Goal: Information Seeking & Learning: Learn about a topic

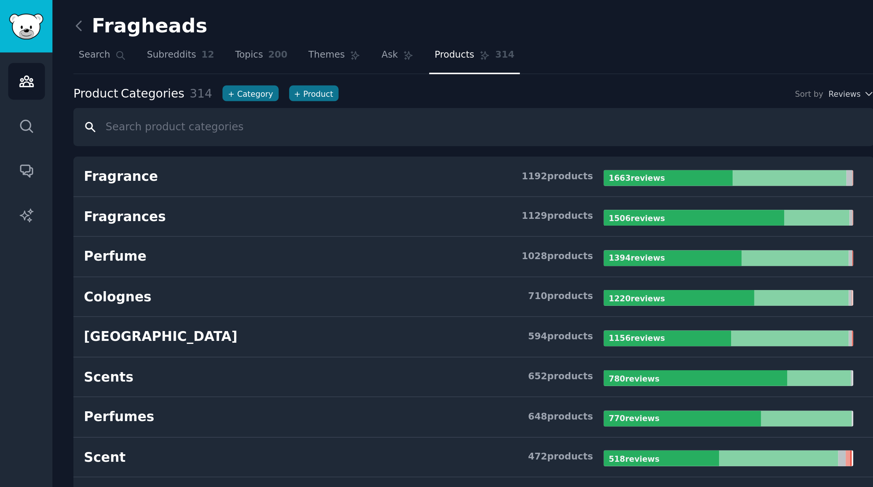
click at [124, 66] on input "text" at bounding box center [238, 63] width 402 height 19
click at [15, 39] on icon "Sidebar" at bounding box center [13, 40] width 7 height 5
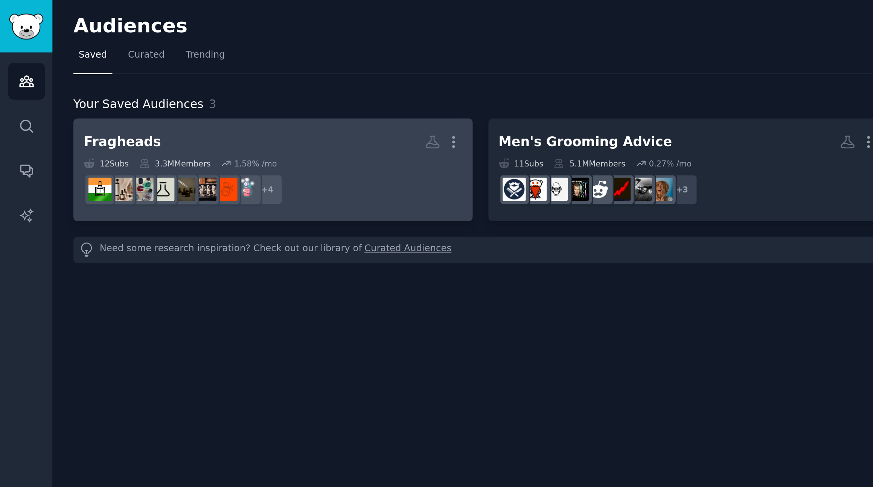
click at [192, 76] on h2 "Fragheads More" at bounding box center [137, 71] width 190 height 13
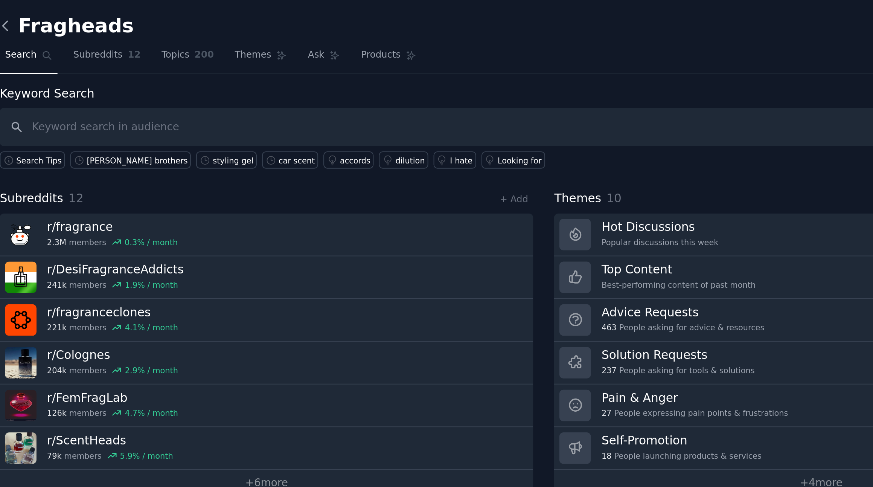
click at [40, 11] on icon at bounding box center [39, 13] width 2 height 5
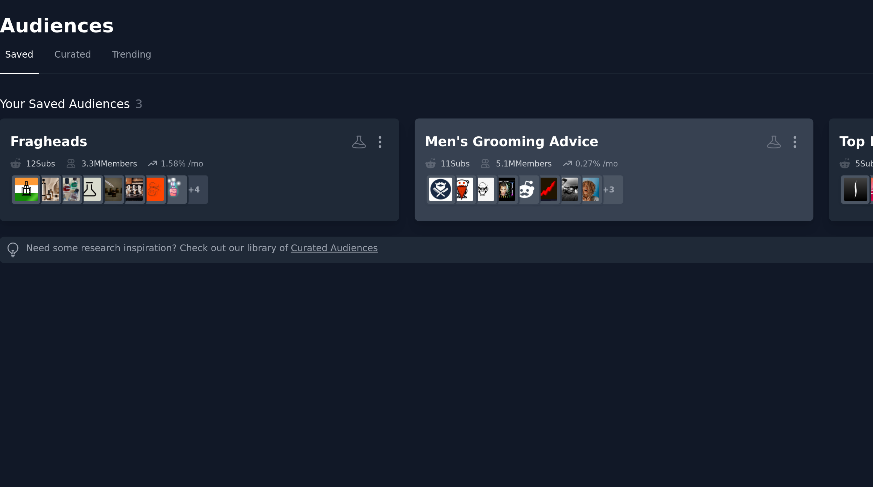
click at [322, 74] on div "Men's Grooming Advice" at bounding box center [294, 71] width 87 height 9
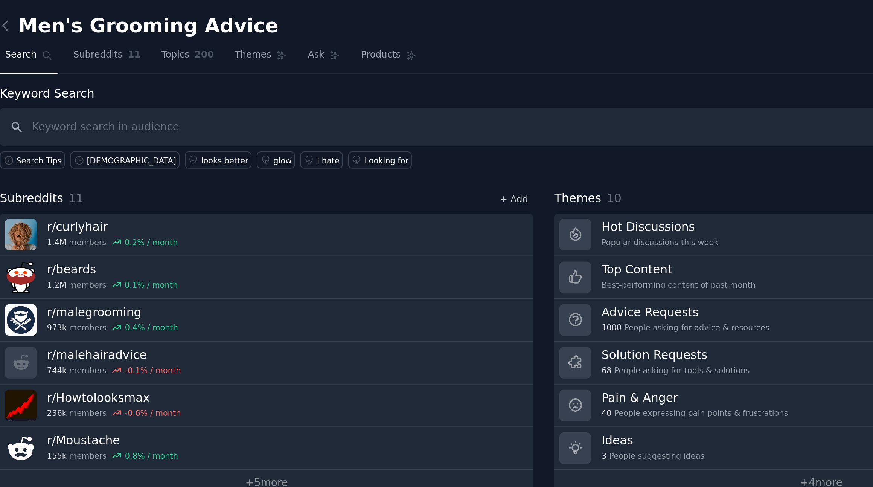
click at [298, 99] on link "+ Add" at bounding box center [295, 100] width 14 height 5
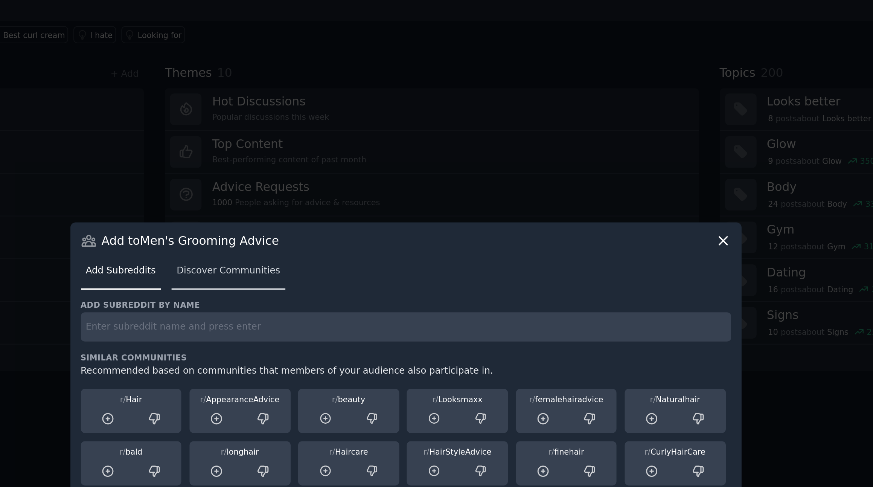
click at [352, 201] on span "Discover Communities" at bounding box center [348, 199] width 52 height 7
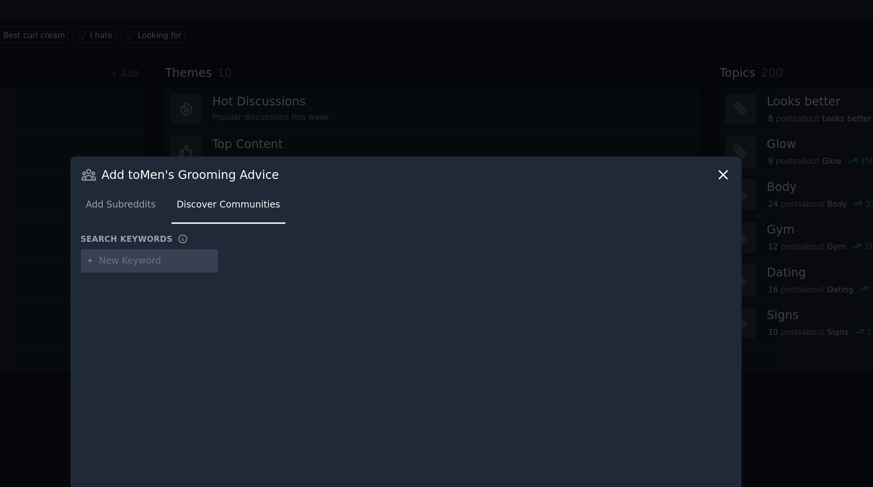
click at [303, 195] on input "text" at bounding box center [310, 194] width 57 height 7
type input "m"
click at [596, 152] on icon at bounding box center [596, 151] width 8 height 8
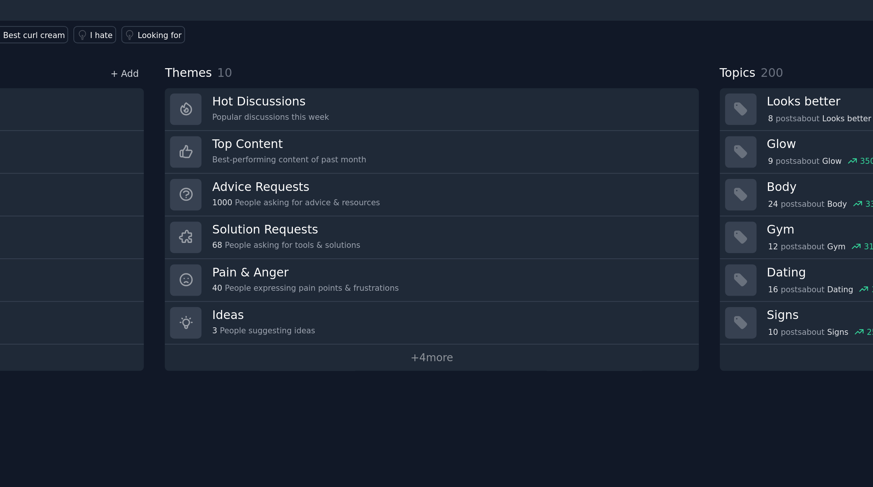
click at [296, 101] on link "+ Add" at bounding box center [295, 100] width 14 height 5
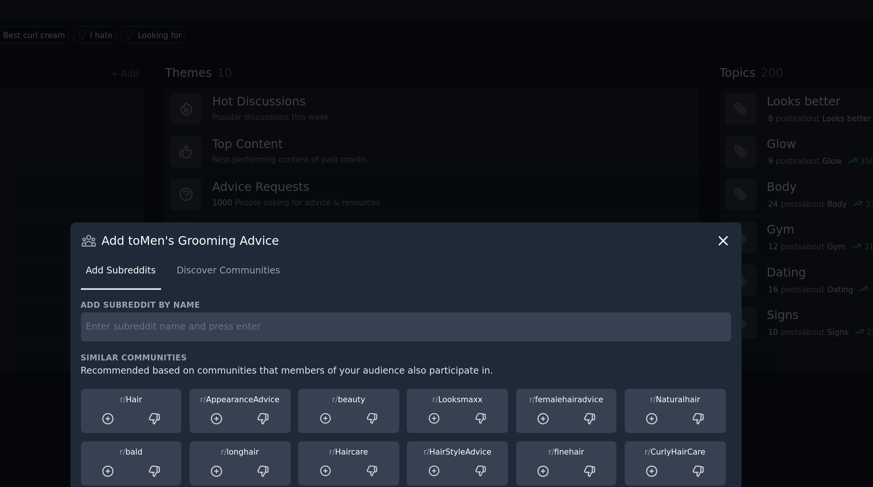
click at [310, 236] on div "Add subreddit by name Similar Communities Recommended based on communities that…" at bounding box center [436, 260] width 327 height 94
click at [310, 230] on input "text" at bounding box center [436, 227] width 327 height 15
type input "r/malefashionadvice"
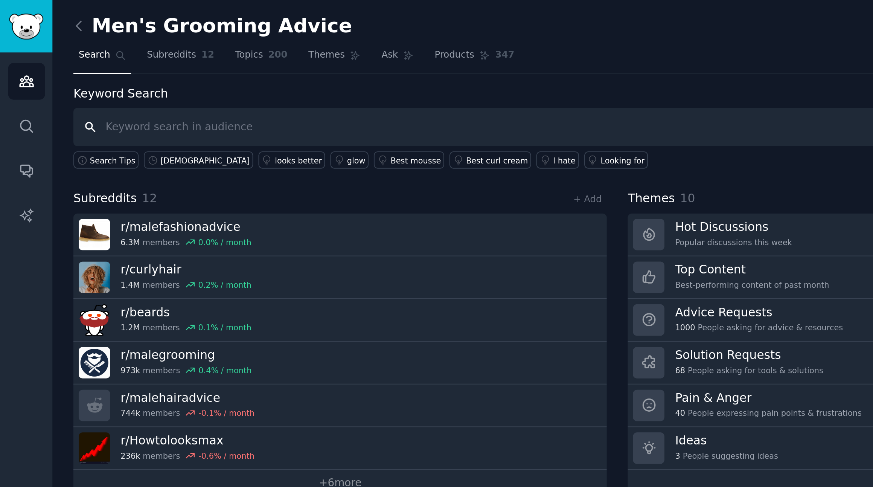
click at [69, 64] on input "text" at bounding box center [450, 63] width 826 height 19
type input "best fragrance"
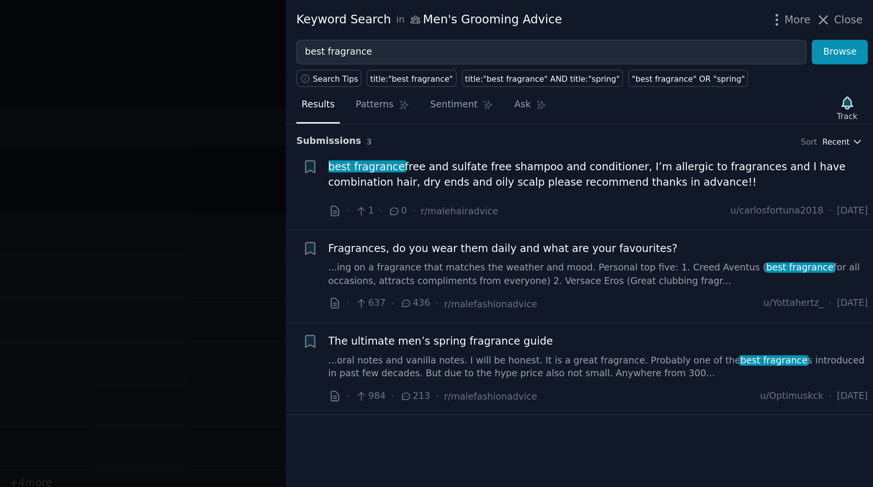
click at [859, 71] on span "Recent" at bounding box center [854, 71] width 14 height 5
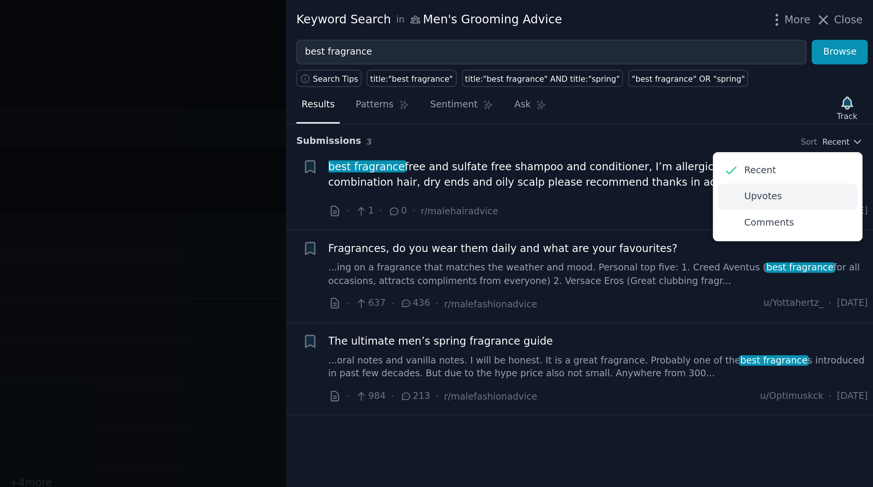
click at [817, 101] on p "Upvotes" at bounding box center [817, 99] width 19 height 7
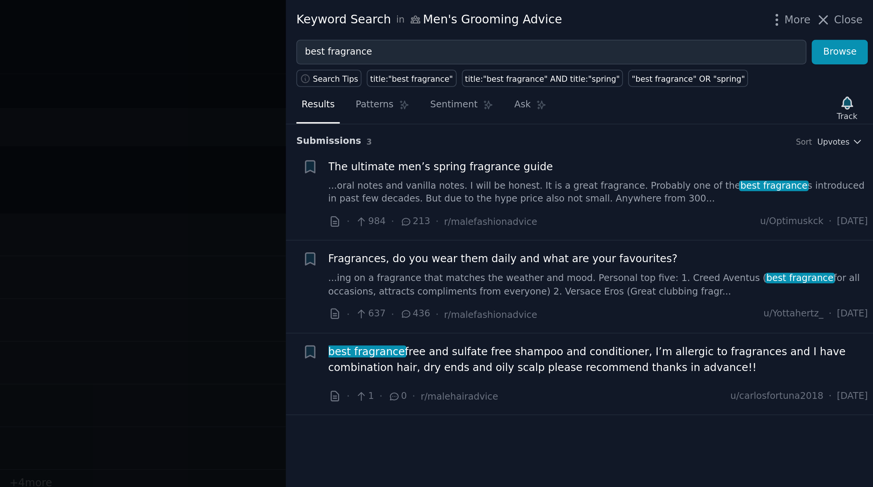
click at [512, 55] on div at bounding box center [436, 243] width 873 height 487
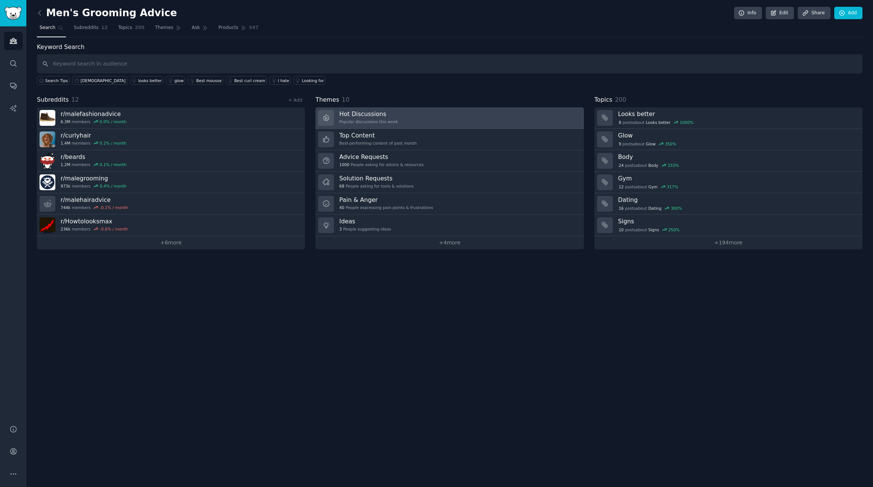
click at [361, 114] on h3 "Hot Discussions" at bounding box center [368, 114] width 59 height 8
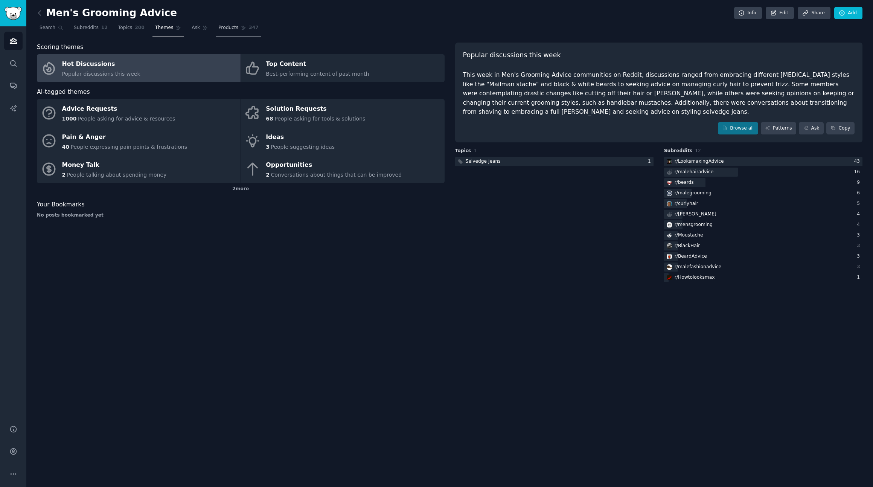
click at [236, 25] on link "Products 347" at bounding box center [238, 29] width 45 height 15
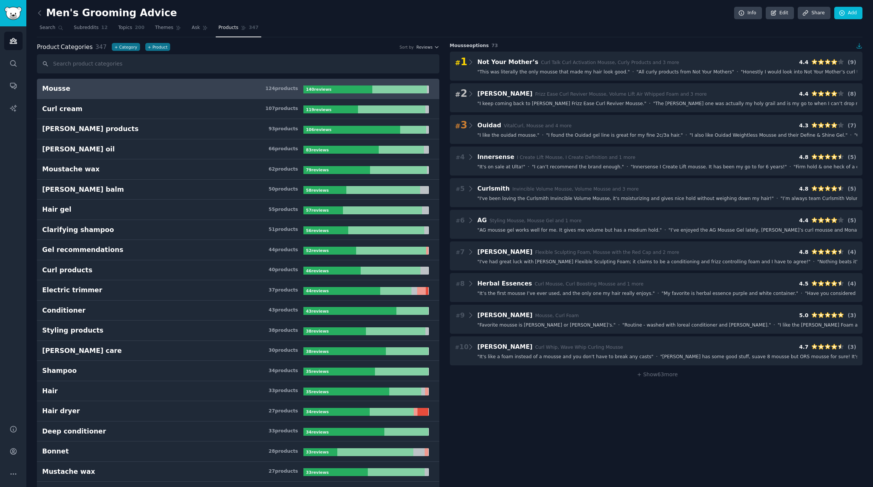
click at [107, 67] on input "text" at bounding box center [238, 63] width 402 height 19
type input "f"
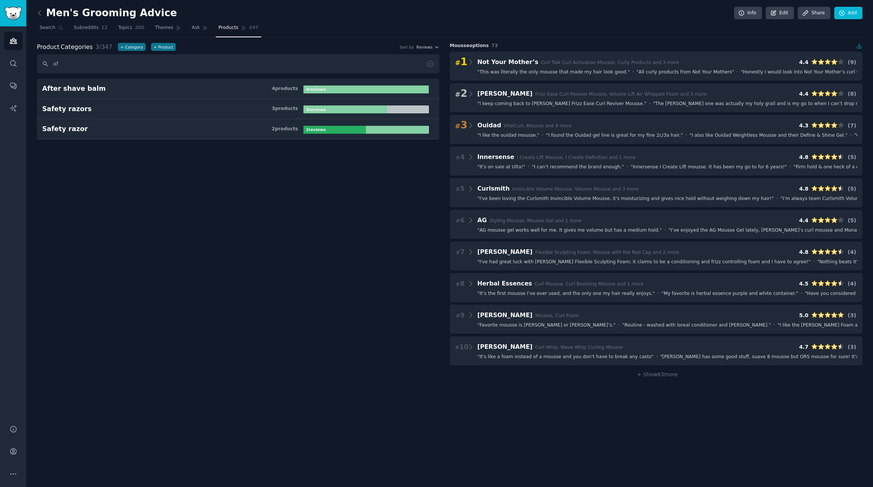
type input "a"
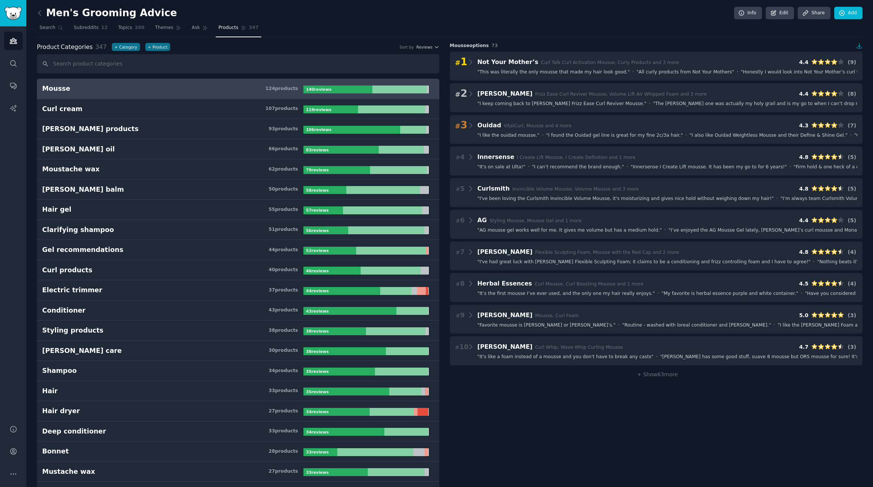
type input "o"
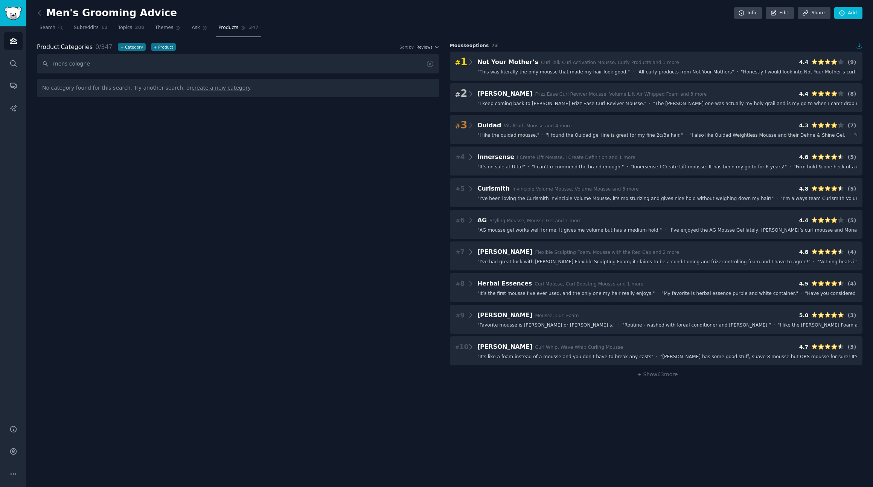
type input "mens cologne"
click at [126, 27] on span "Topics" at bounding box center [125, 27] width 14 height 7
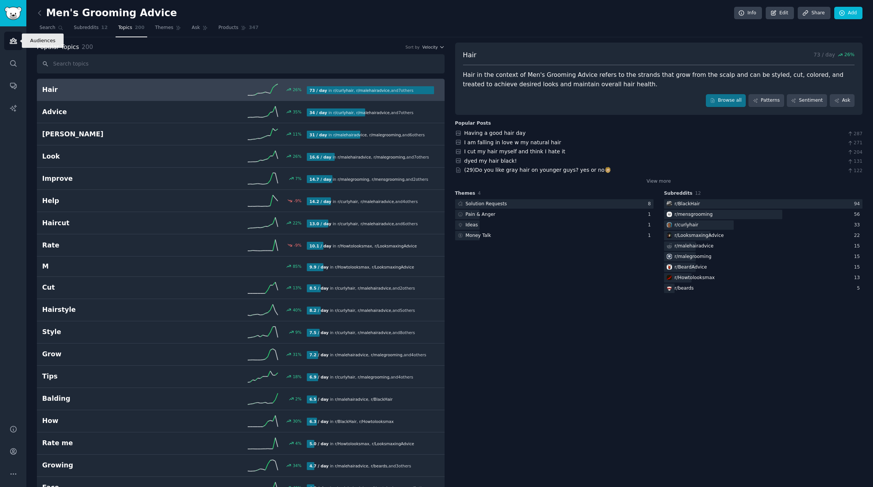
click at [10, 41] on icon "Sidebar" at bounding box center [13, 41] width 8 height 8
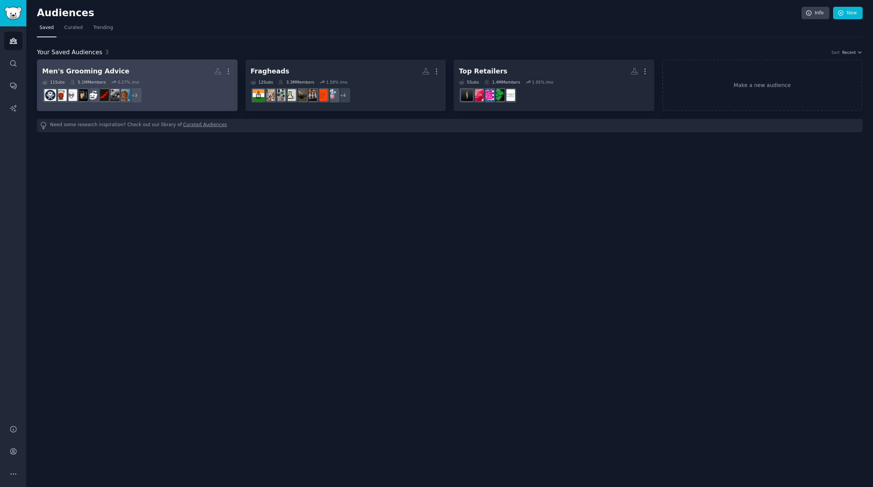
click at [143, 94] on dd "r/malehairadvice, r/beard, r/beards + 3" at bounding box center [137, 95] width 190 height 21
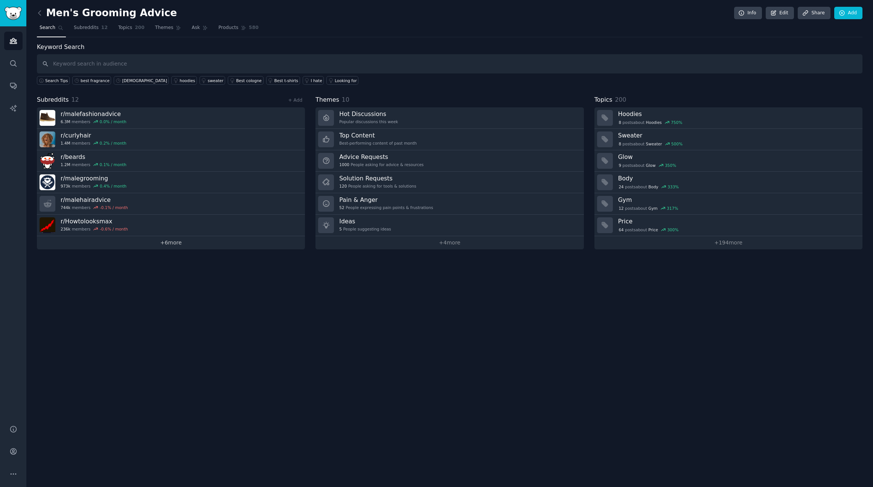
click at [172, 242] on link "+ 6 more" at bounding box center [171, 242] width 268 height 13
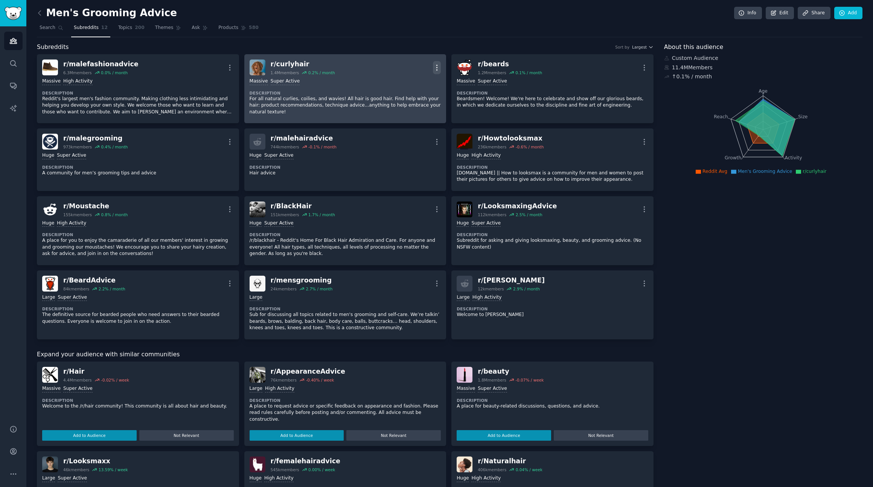
click at [438, 64] on icon "button" at bounding box center [437, 68] width 8 height 8
click at [416, 93] on div "Delete" at bounding box center [406, 96] width 45 height 16
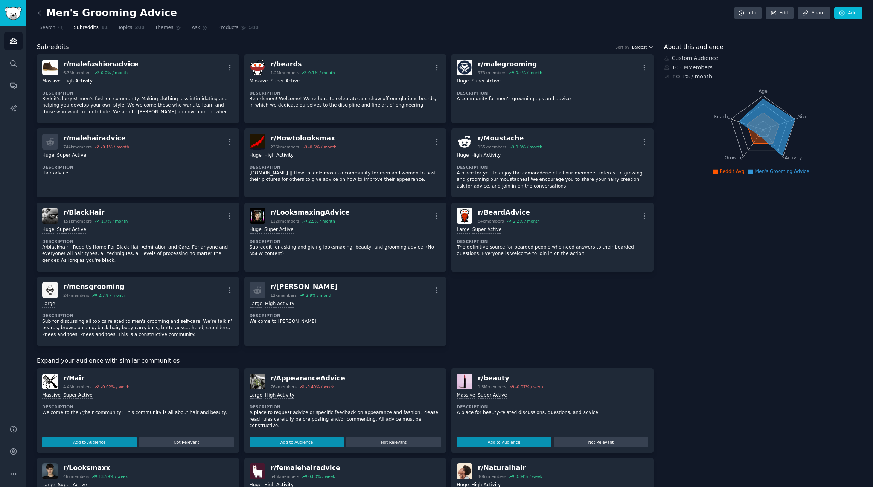
click at [643, 46] on span "Largest" at bounding box center [639, 46] width 15 height 5
click at [616, 85] on div "Growth" at bounding box center [616, 87] width 70 height 13
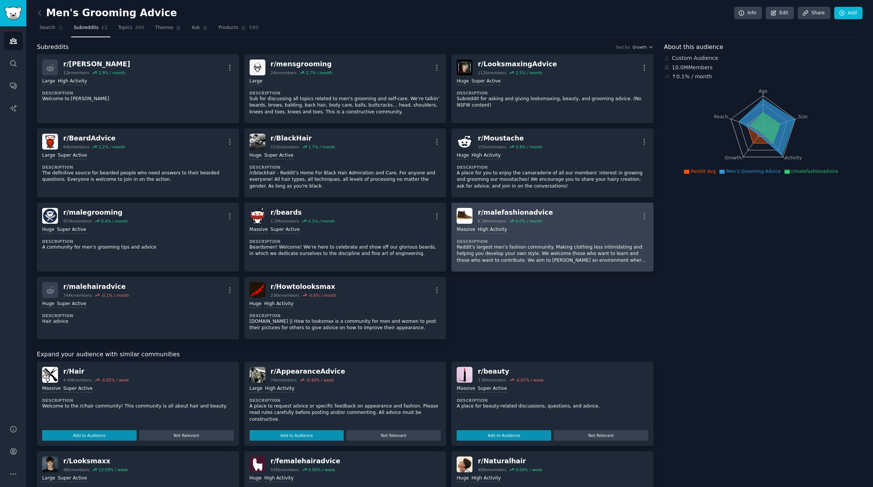
click at [524, 235] on div "Massive High Activity Description Reddit's largest men's fashion community. Mak…" at bounding box center [553, 245] width 192 height 43
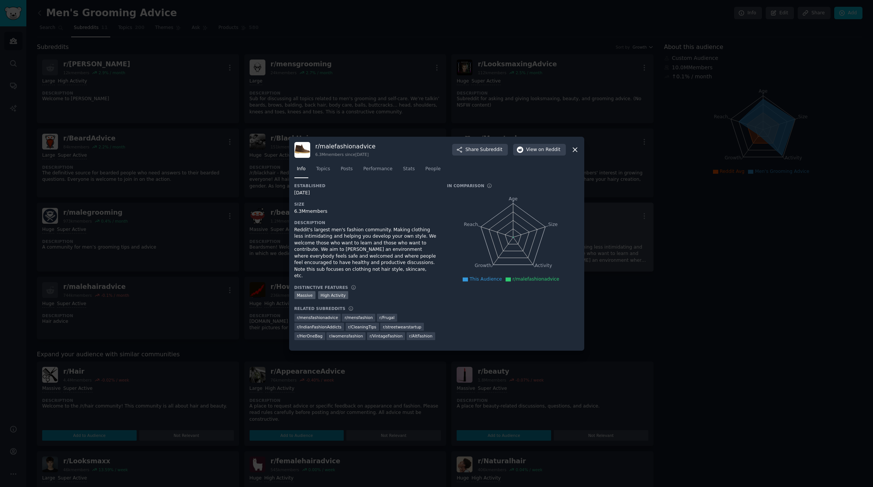
click at [524, 235] on icon "Age Size Activity Growth Reach" at bounding box center [513, 237] width 132 height 95
click at [323, 172] on span "Topics" at bounding box center [323, 169] width 14 height 7
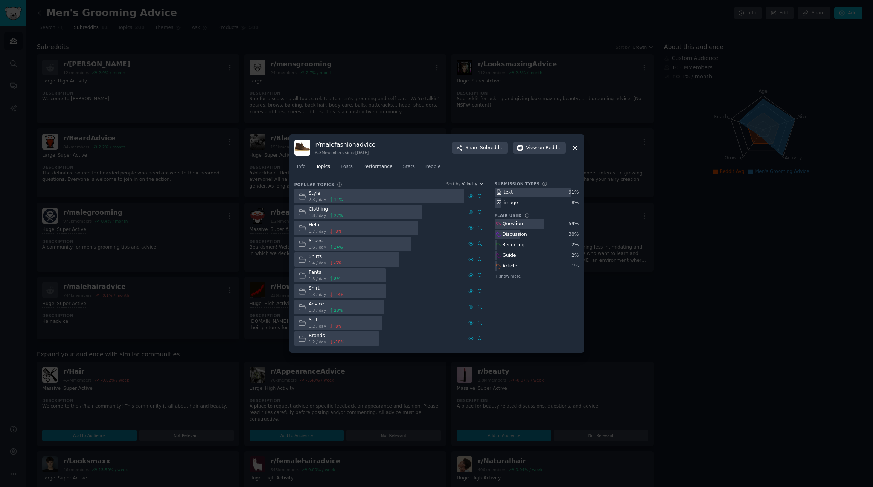
click at [382, 168] on span "Performance" at bounding box center [377, 166] width 29 height 7
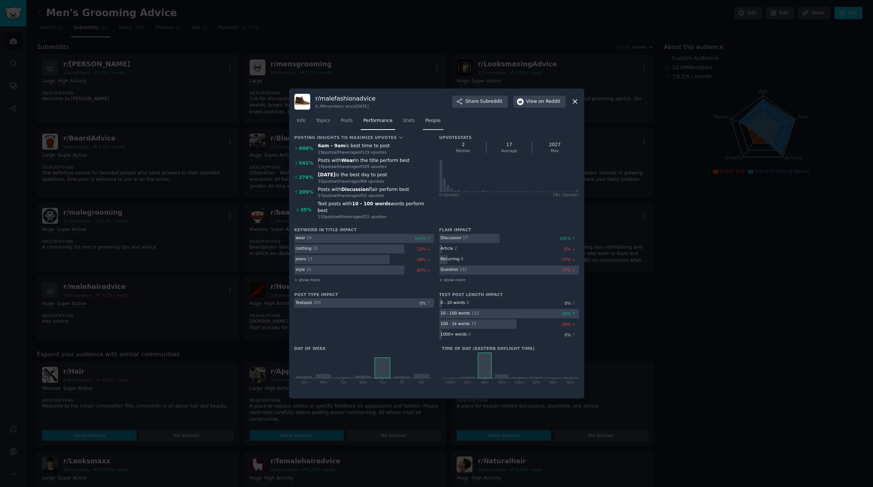
click at [433, 123] on span "People" at bounding box center [432, 120] width 15 height 7
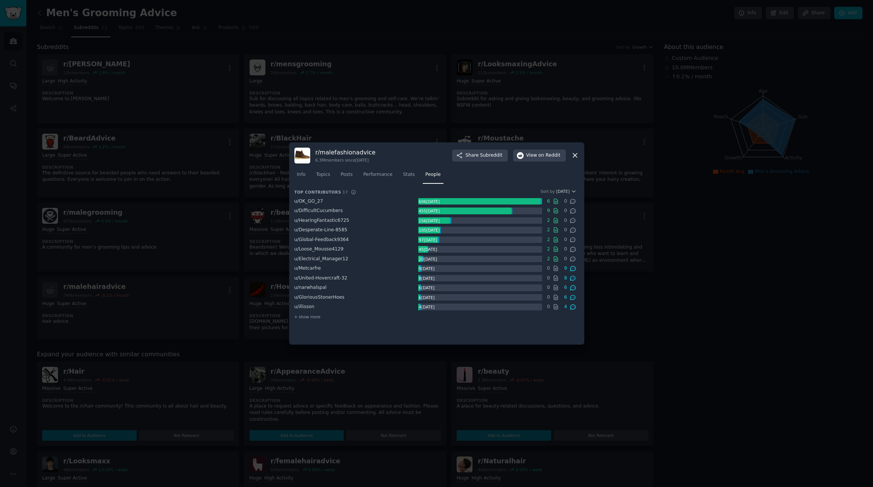
click at [576, 152] on icon at bounding box center [575, 155] width 8 height 8
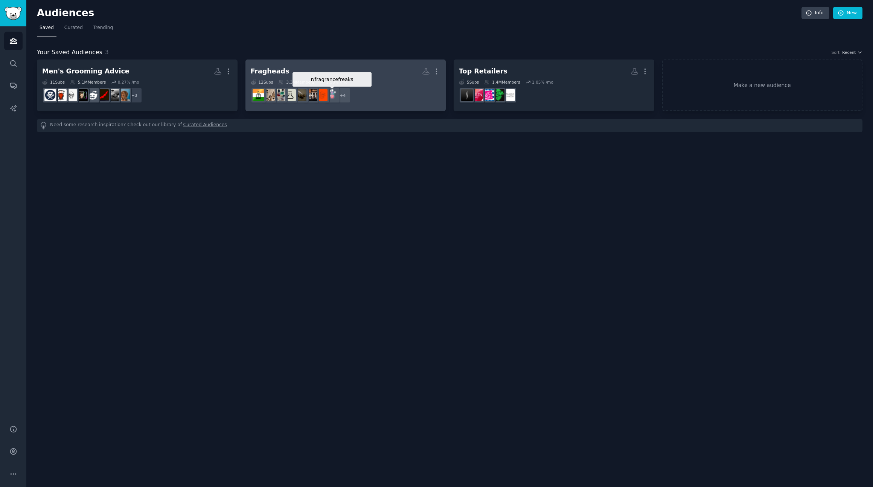
click at [331, 87] on div at bounding box center [333, 95] width 16 height 16
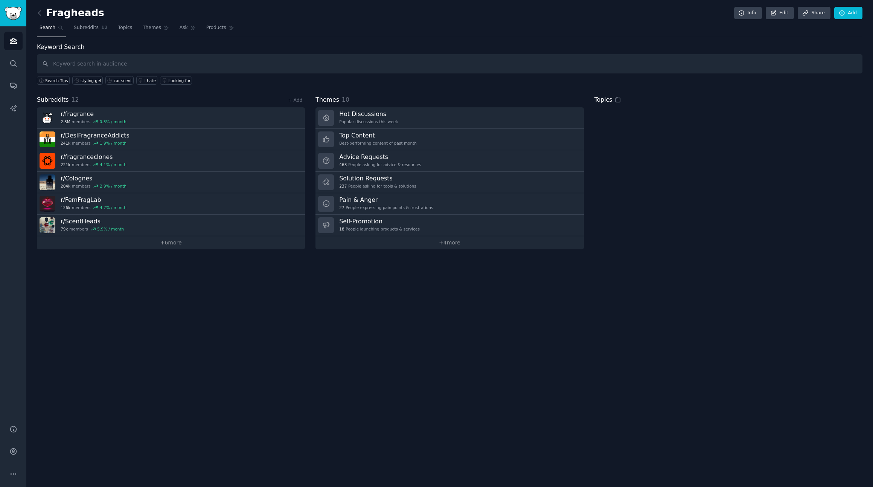
click at [153, 63] on input "text" at bounding box center [450, 63] width 826 height 19
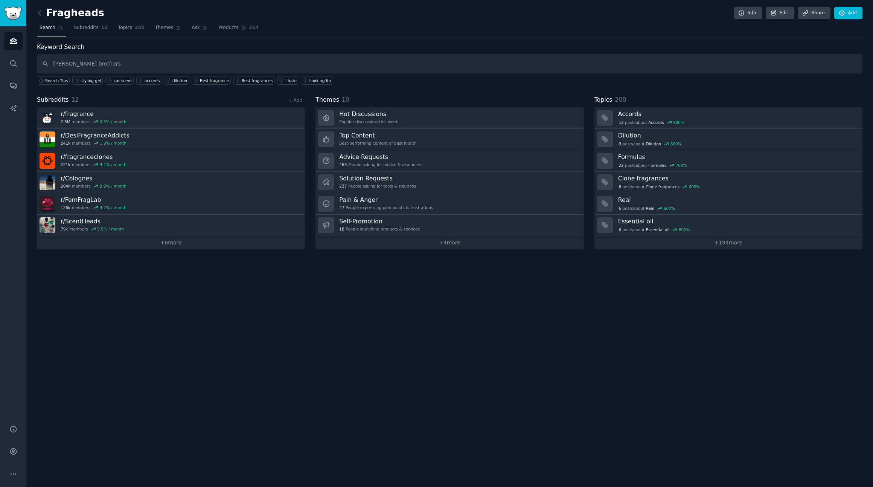
type input "[PERSON_NAME] brothers"
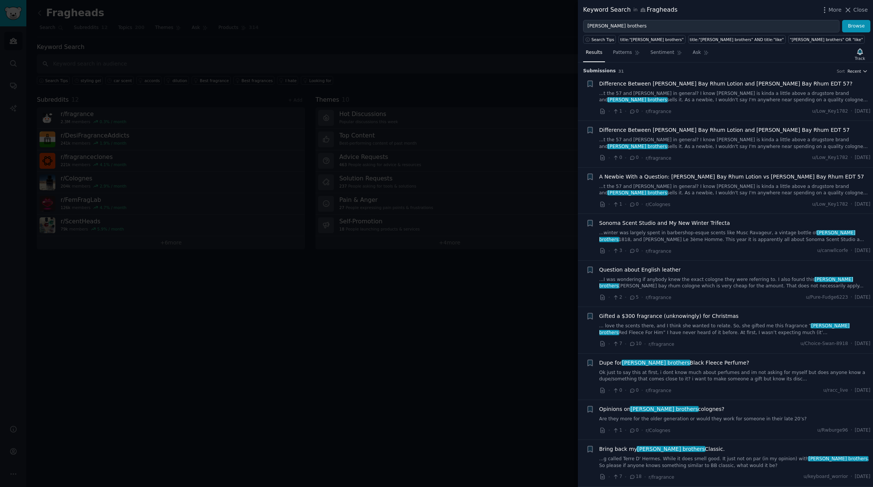
click at [854, 72] on span "Recent" at bounding box center [854, 71] width 14 height 5
click at [821, 96] on p "Upvotes" at bounding box center [817, 99] width 19 height 7
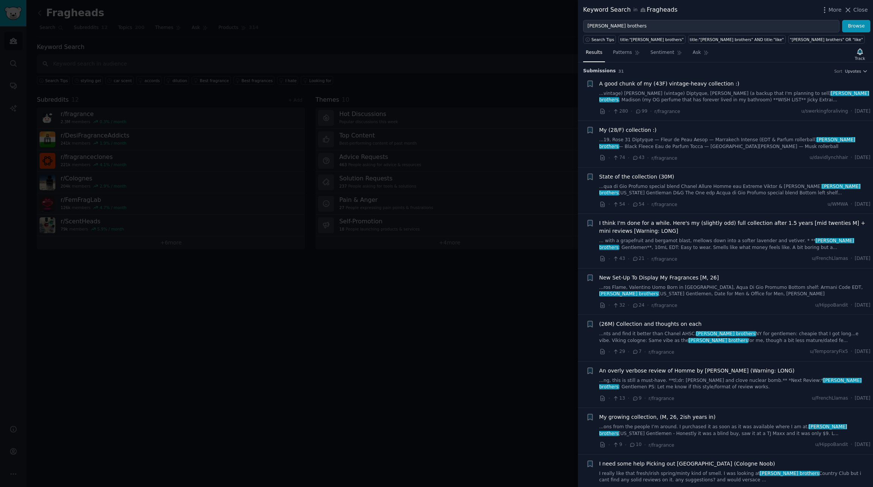
click at [634, 82] on span "A good chunk of my (43F) vintage-heavy collection :)" at bounding box center [669, 84] width 140 height 8
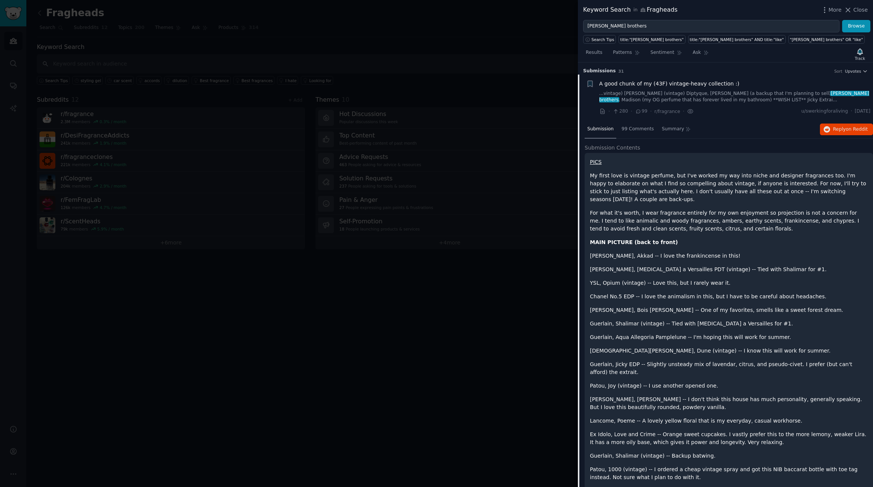
click at [527, 180] on div at bounding box center [436, 243] width 873 height 487
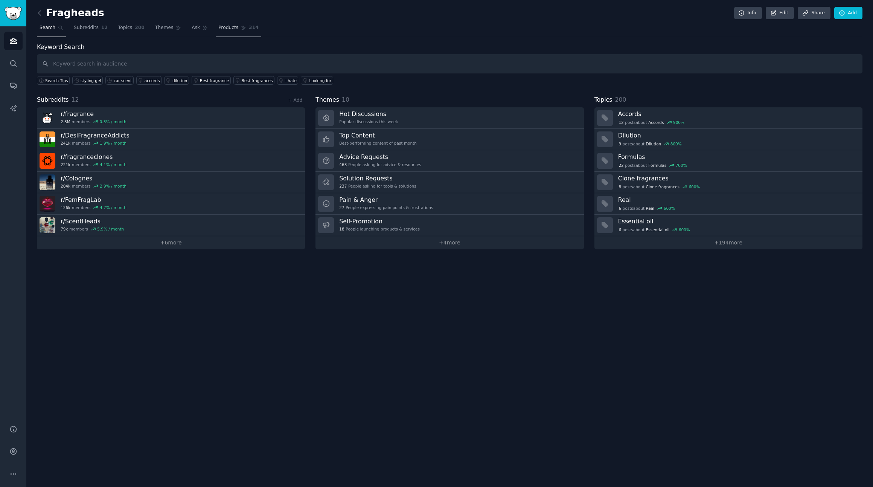
click at [231, 27] on span "Products" at bounding box center [228, 27] width 20 height 7
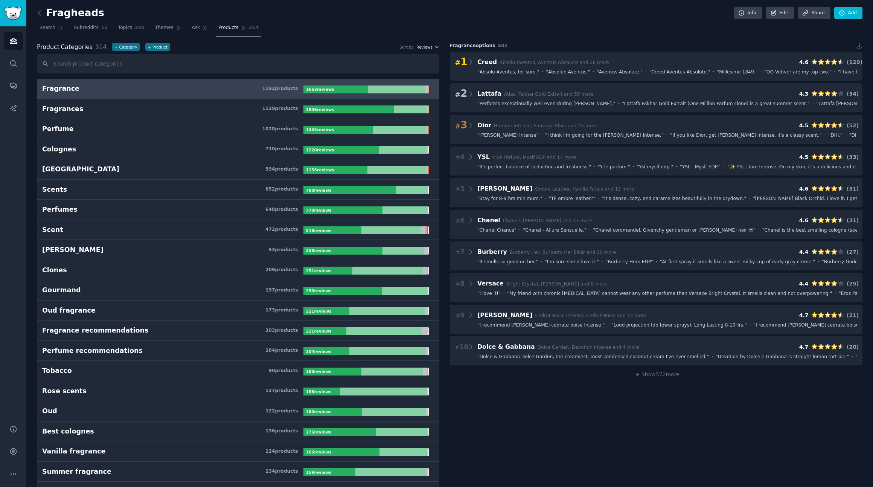
click at [424, 47] on span "Reviews" at bounding box center [424, 46] width 16 height 5
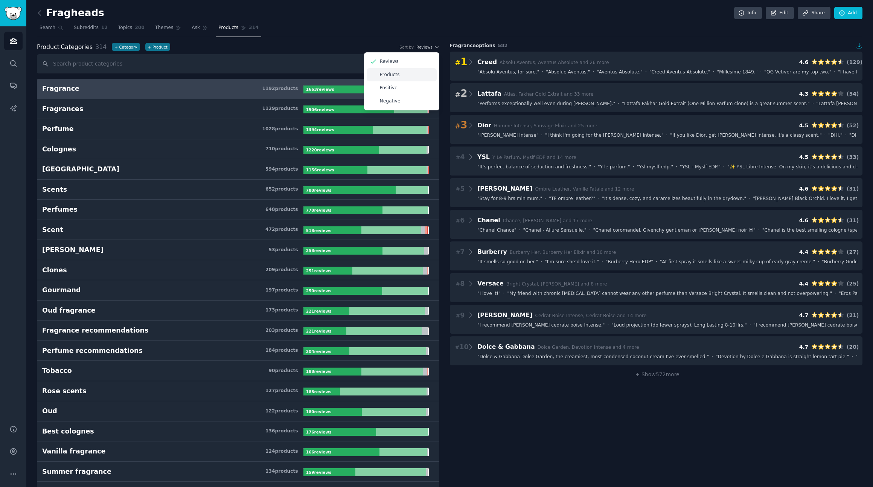
click at [389, 73] on p "Products" at bounding box center [390, 75] width 20 height 7
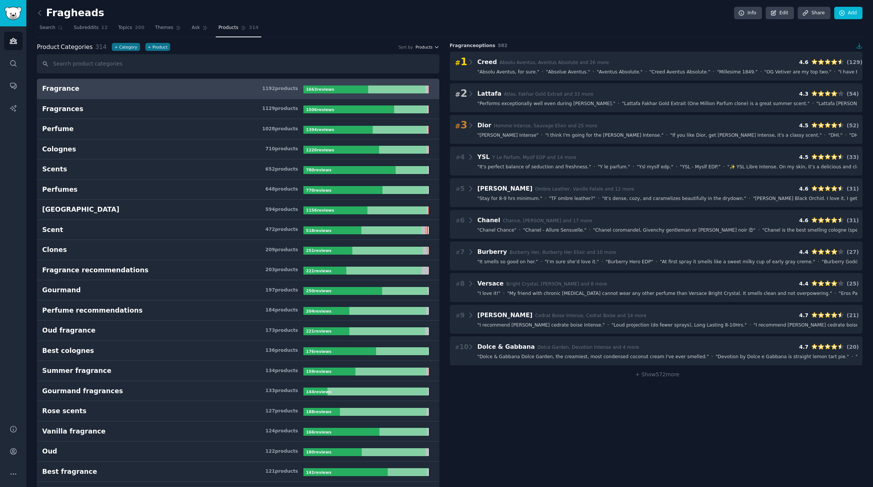
click at [424, 47] on span "Products" at bounding box center [424, 46] width 17 height 5
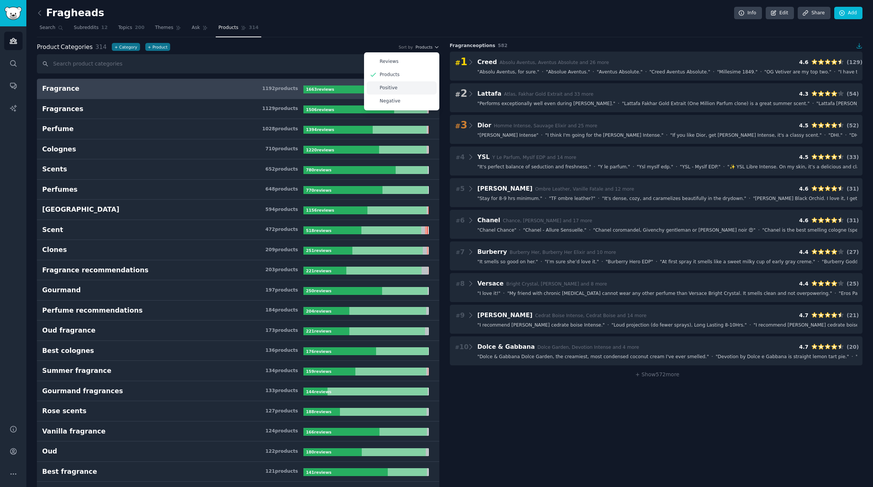
click at [414, 87] on div "Positive" at bounding box center [402, 87] width 70 height 13
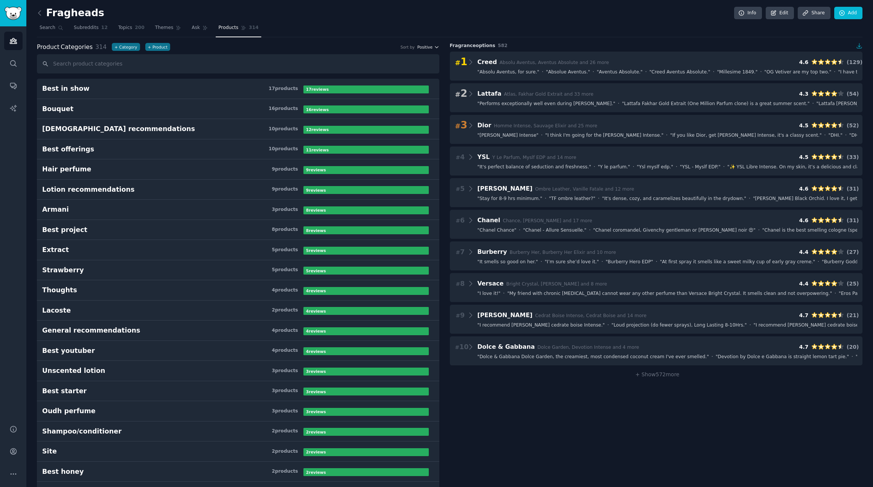
click at [429, 46] on span "Positive" at bounding box center [424, 46] width 15 height 5
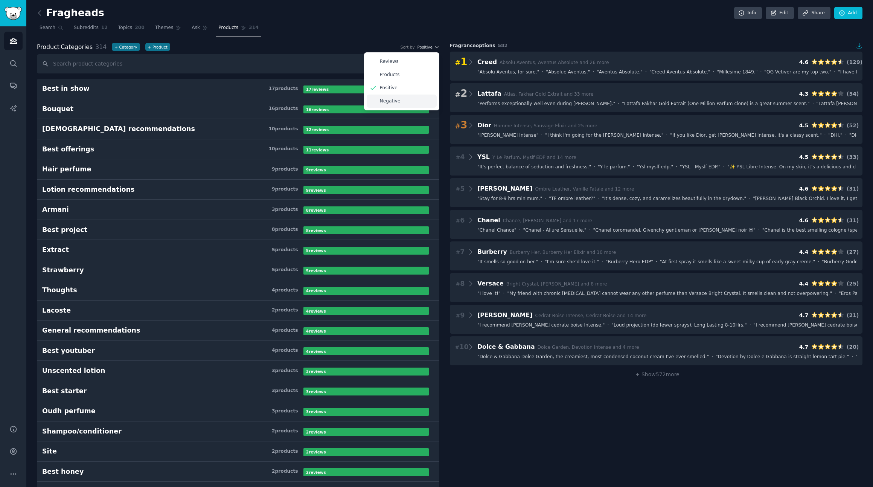
click at [414, 95] on div "Negative" at bounding box center [402, 100] width 70 height 13
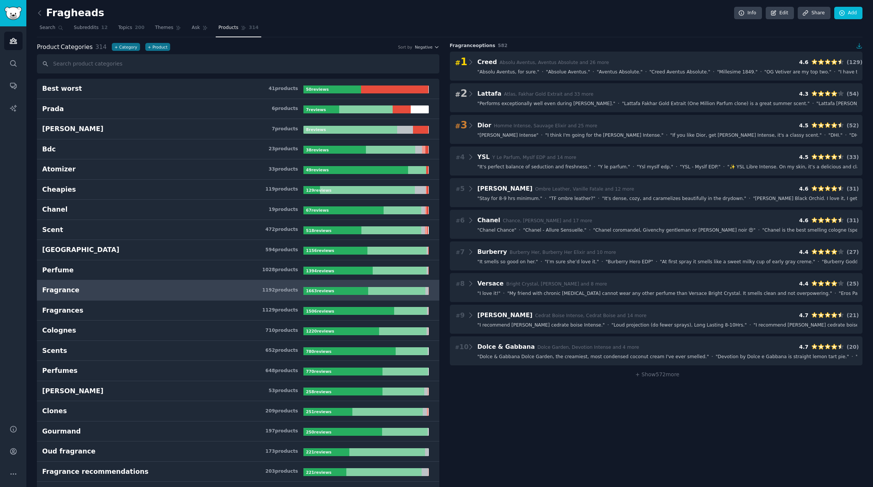
click at [424, 43] on div "Product Categories 314 + Category + Product Sort by Negative" at bounding box center [238, 47] width 402 height 9
click at [421, 45] on span "Negative" at bounding box center [424, 46] width 18 height 5
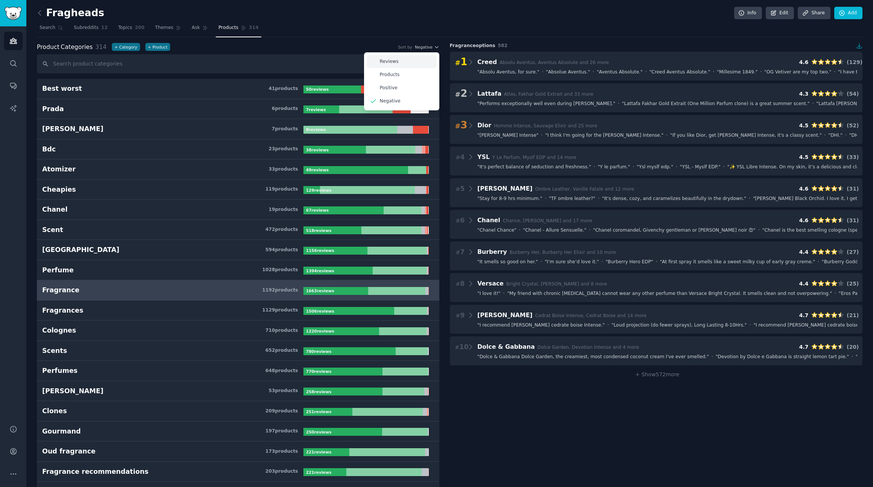
click at [402, 56] on div "Reviews" at bounding box center [402, 61] width 70 height 13
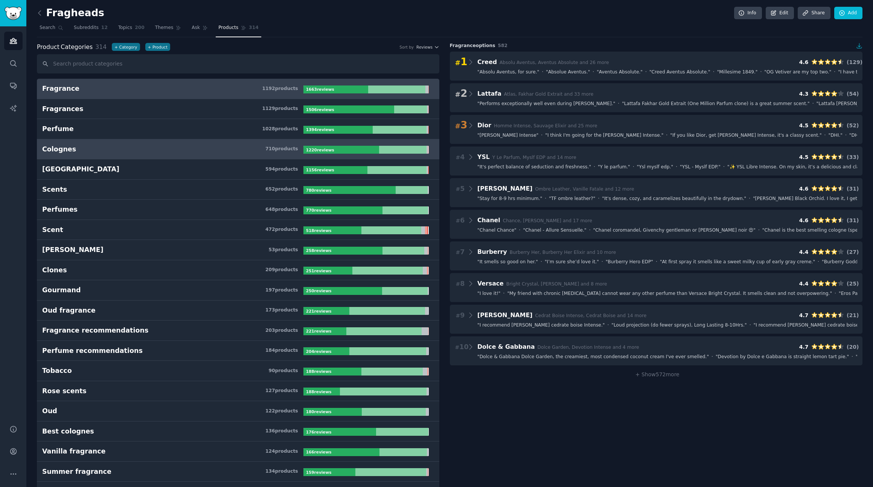
click at [275, 149] on div "710 product s" at bounding box center [281, 149] width 33 height 7
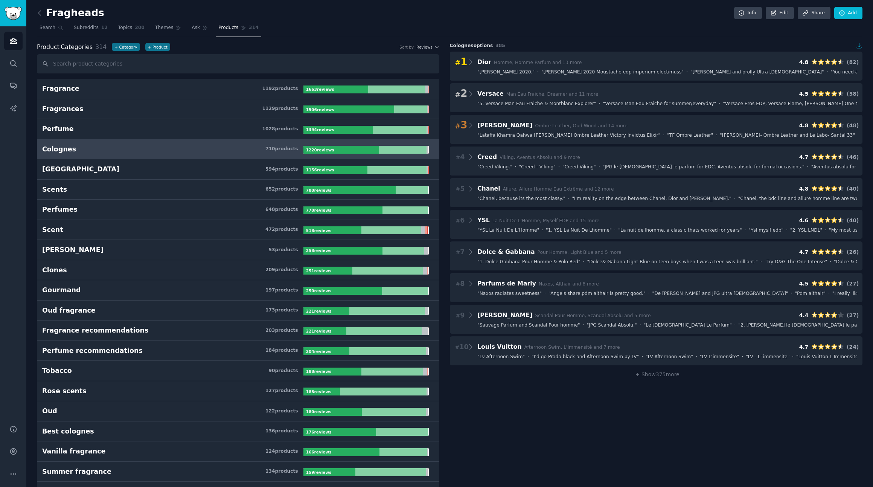
click at [856, 44] on icon "button" at bounding box center [859, 46] width 7 height 7
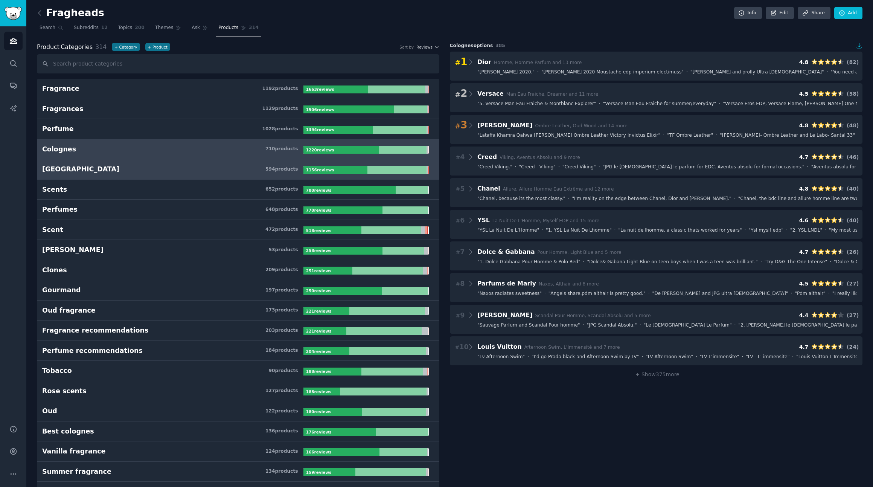
click at [72, 169] on h3 "Cologne 594 product s" at bounding box center [172, 169] width 261 height 9
